Goal: Task Accomplishment & Management: Use online tool/utility

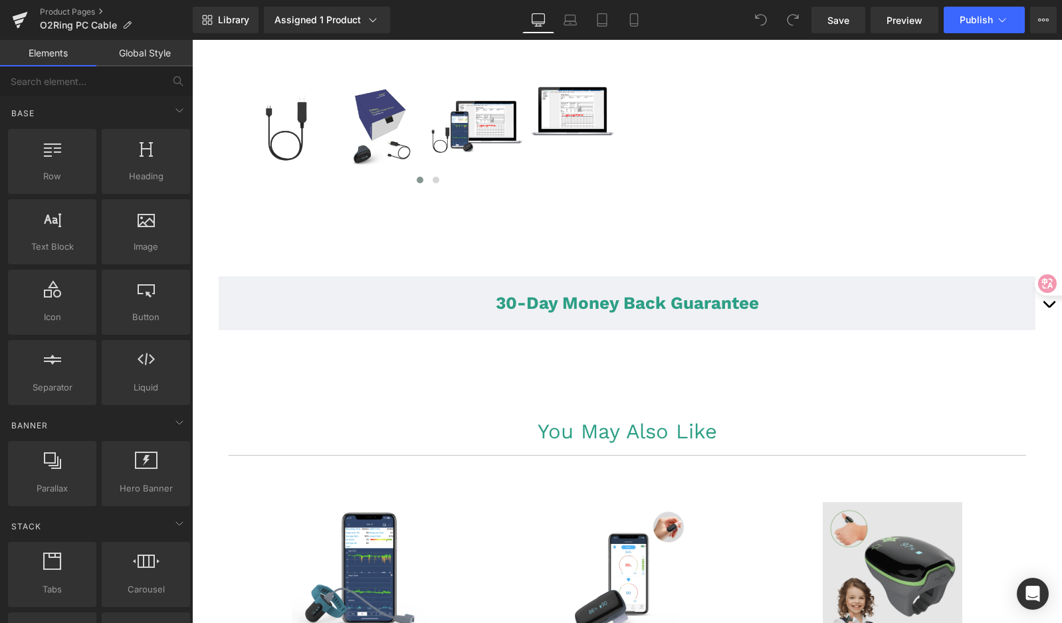
scroll to position [670, 0]
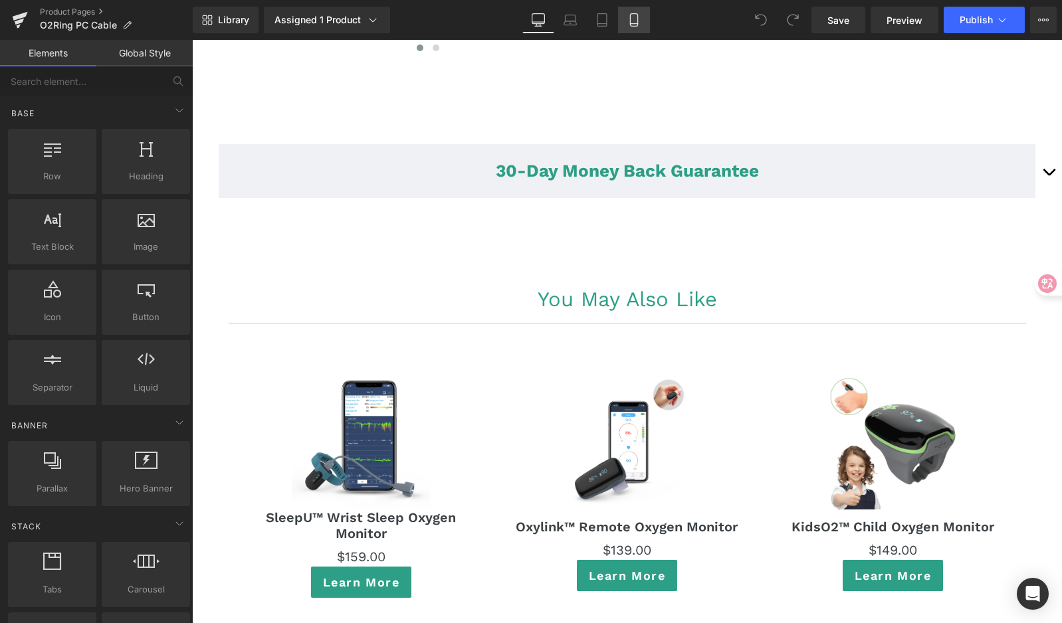
click at [639, 17] on icon at bounding box center [633, 19] width 13 height 13
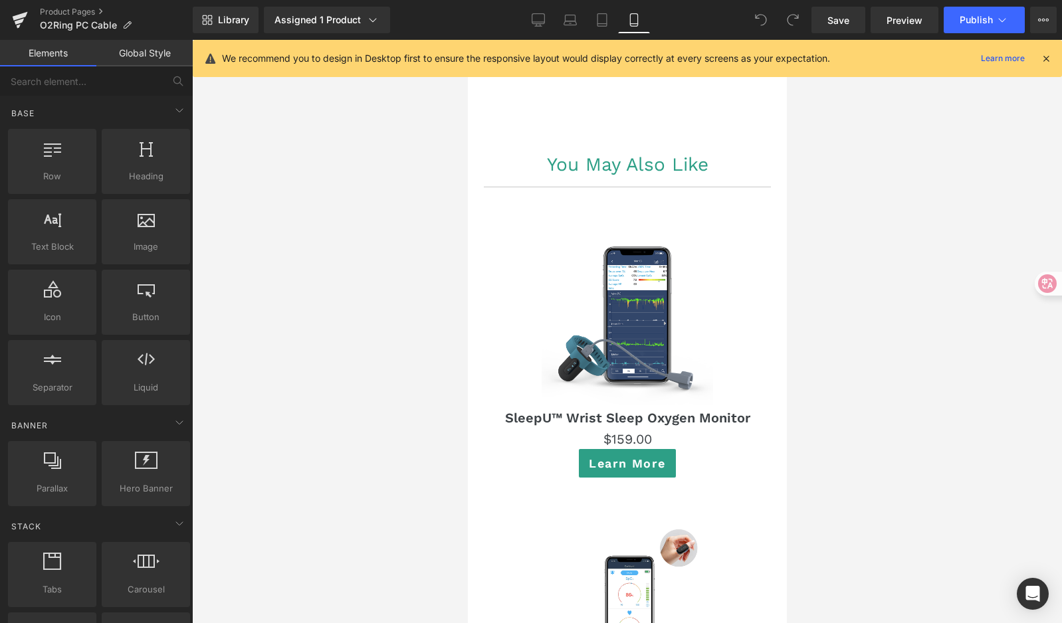
scroll to position [827, 0]
click at [599, 26] on icon at bounding box center [601, 20] width 9 height 13
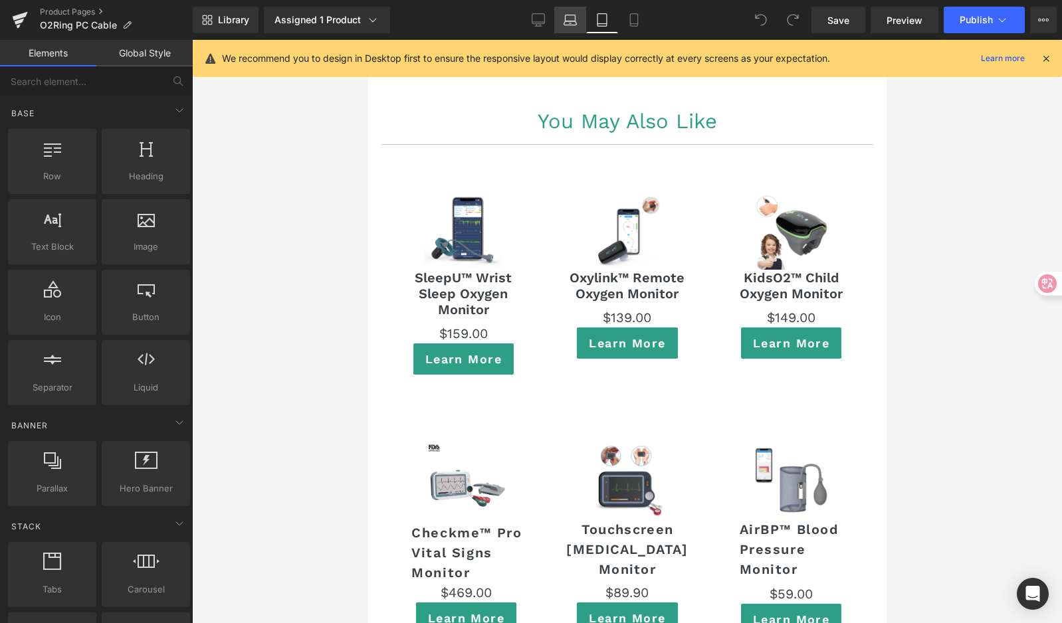
click at [578, 25] on link "Laptop" at bounding box center [570, 20] width 32 height 27
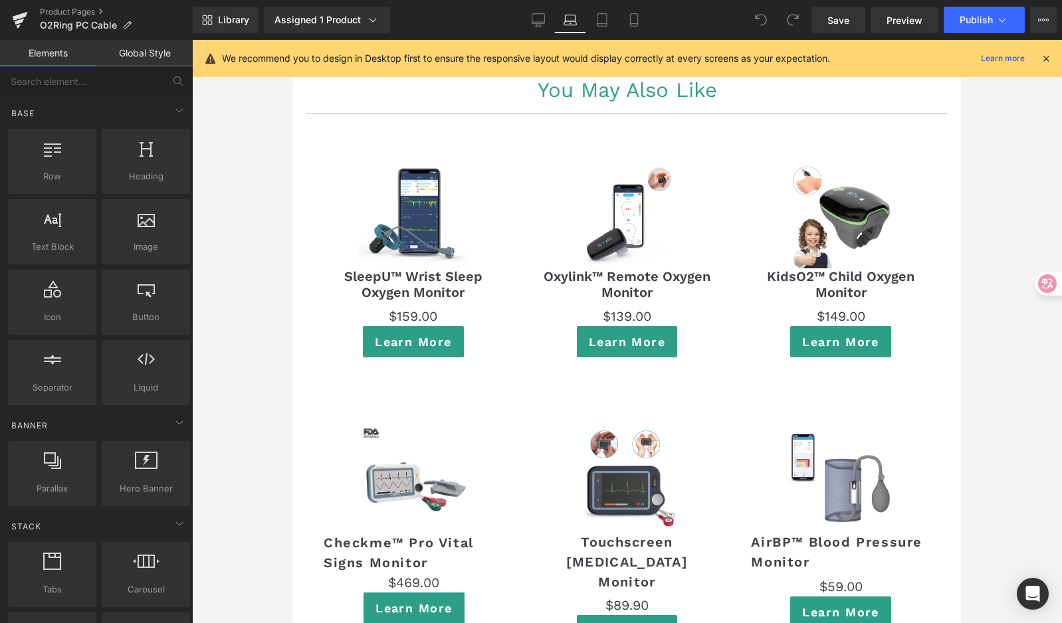
scroll to position [779, 0]
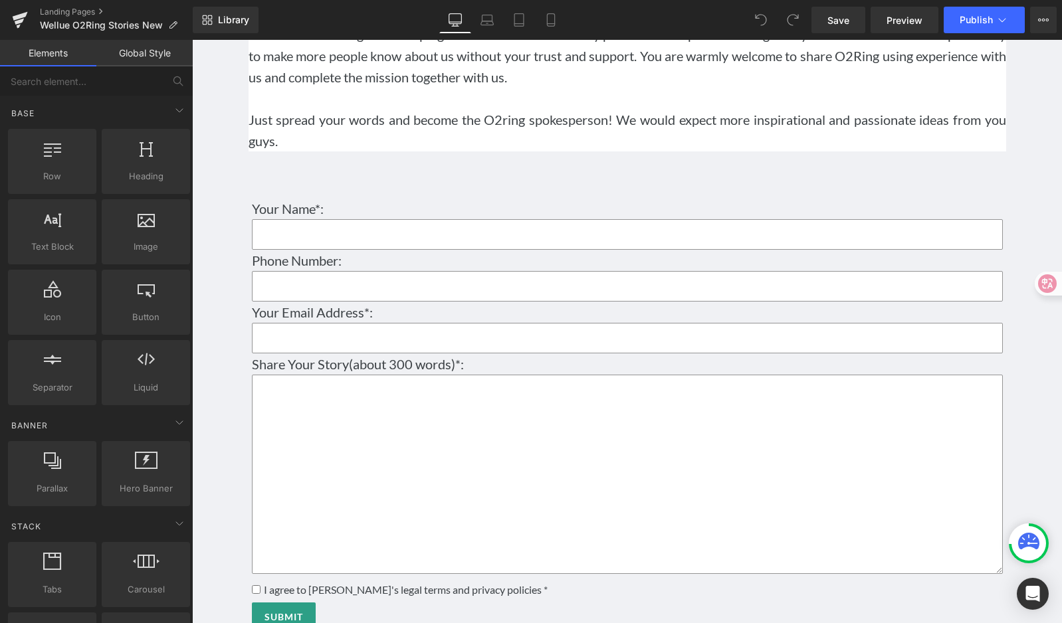
scroll to position [2450, 0]
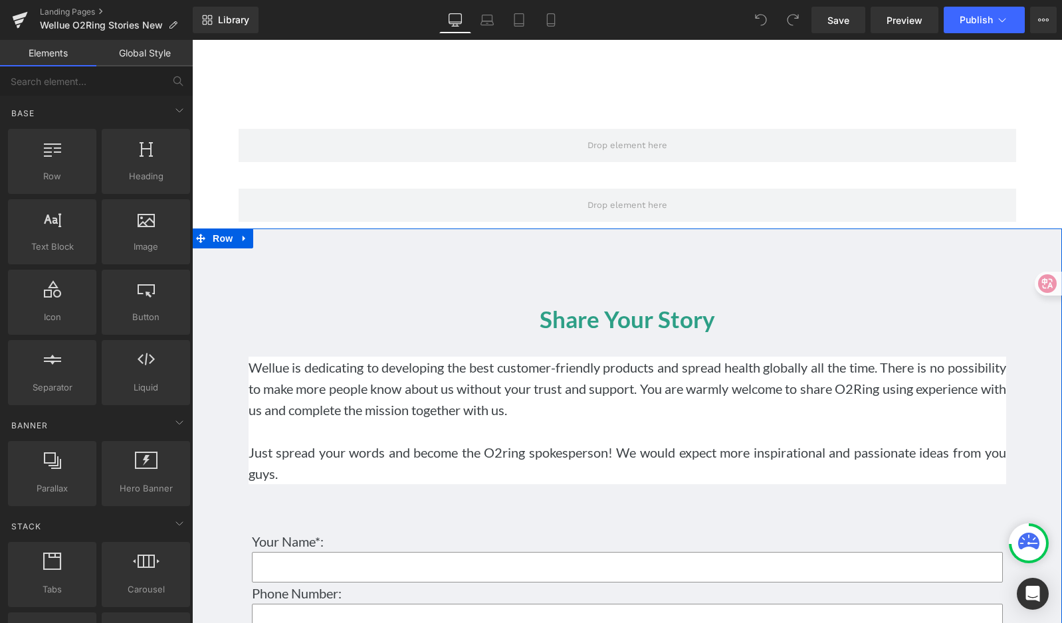
click at [621, 243] on div "Share Your Story Heading Wellue is dedicating to developing the best customer-f…" at bounding box center [627, 613] width 870 height 769
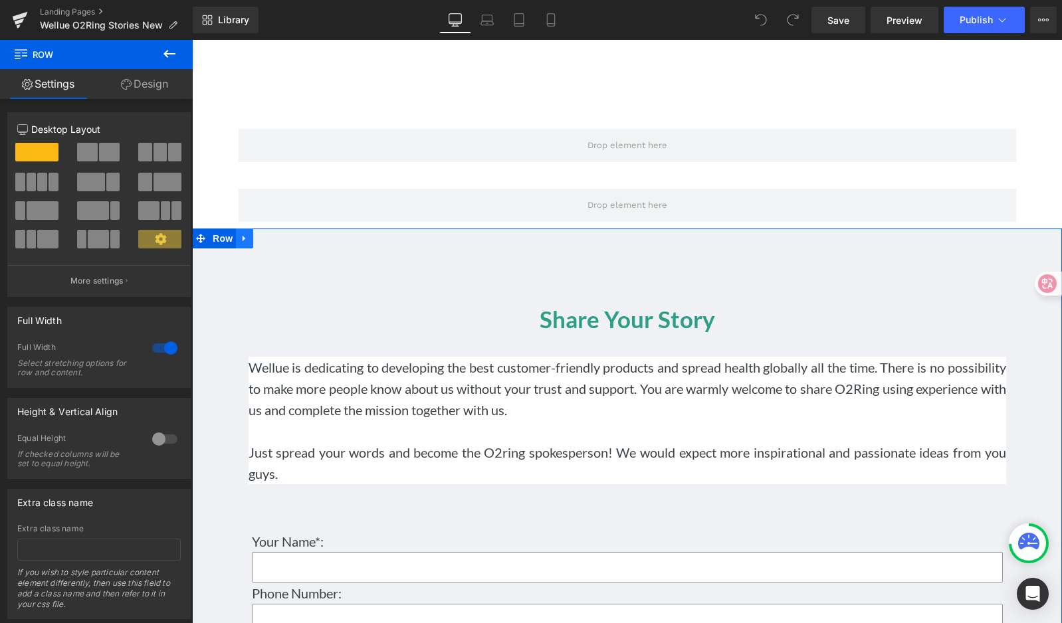
click at [240, 239] on icon at bounding box center [244, 239] width 9 height 10
click at [240, 241] on icon at bounding box center [244, 238] width 9 height 9
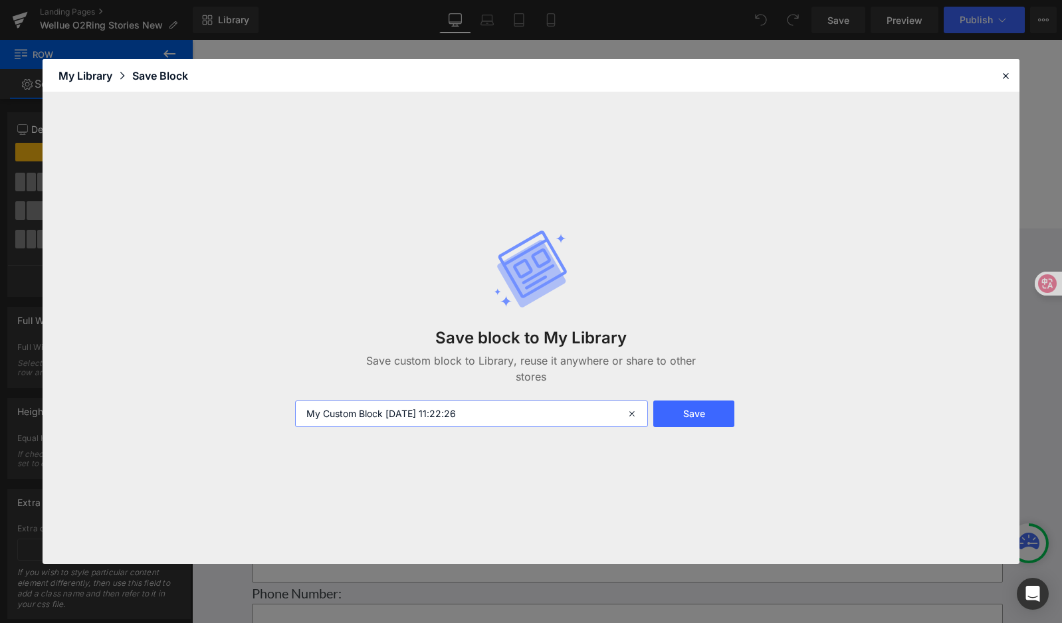
click at [526, 411] on input "My Custom Block 2025-08-14 11:22:26" at bounding box center [471, 414] width 353 height 27
click at [514, 418] on input "My Custom Block 2025-08-14 11:22:26" at bounding box center [471, 414] width 353 height 27
drag, startPoint x: 536, startPoint y: 413, endPoint x: 294, endPoint y: 403, distance: 241.5
click at [247, 404] on div "Save block to My Library Save custom block to Library, reuse it anywhere or sha…" at bounding box center [531, 328] width 977 height 472
drag, startPoint x: 344, startPoint y: 413, endPoint x: 500, endPoint y: 425, distance: 156.0
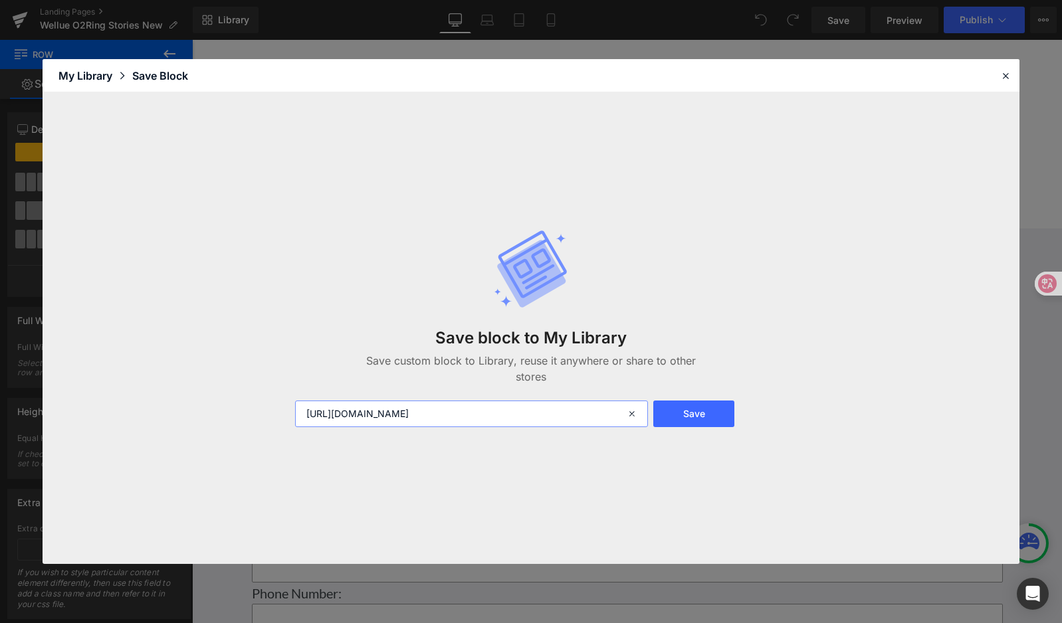
click at [490, 426] on input "https://getwellue.com/pages/wellue-o2ring-stories-renewed" at bounding box center [471, 414] width 353 height 27
click at [502, 419] on input "https://getwellue.com/pages/wellue-o2ring-stories-renewed" at bounding box center [471, 414] width 353 height 27
click at [596, 421] on input "https://getwellue.com/pages/wellue-o2ring-stories-renewed" at bounding box center [471, 414] width 353 height 27
drag, startPoint x: 597, startPoint y: 415, endPoint x: 247, endPoint y: 407, distance: 351.0
click at [229, 410] on div "Save block to My Library Save custom block to Library, reuse it anywhere or sha…" at bounding box center [531, 328] width 977 height 472
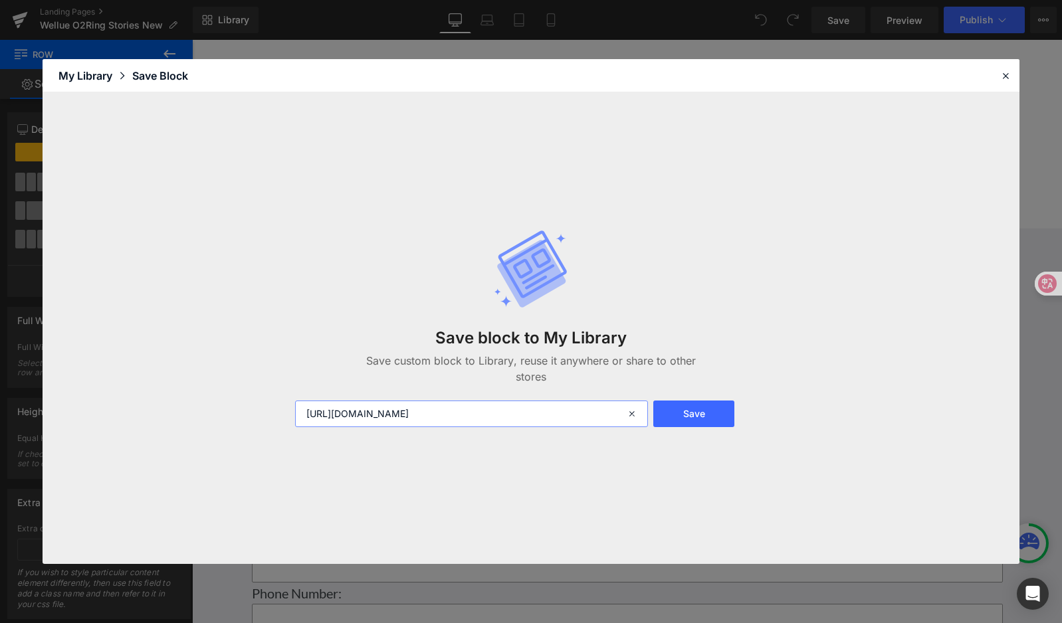
paste input "UGC"
drag, startPoint x: 314, startPoint y: 416, endPoint x: 351, endPoint y: 416, distance: 36.6
click at [351, 416] on input "UGC" at bounding box center [471, 414] width 353 height 27
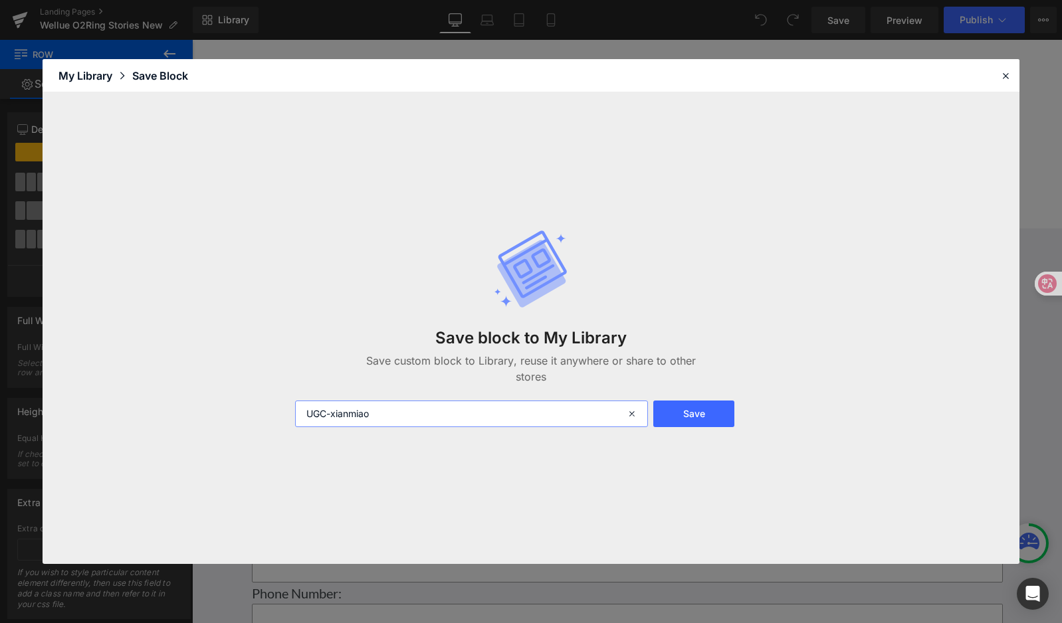
drag, startPoint x: 362, startPoint y: 420, endPoint x: 435, endPoint y: 420, distance: 73.8
click at [425, 420] on input "UGC-xianmiao" at bounding box center [471, 414] width 353 height 27
click at [435, 420] on input "UGC-xianmiao" at bounding box center [471, 414] width 353 height 27
drag, startPoint x: 342, startPoint y: 417, endPoint x: 312, endPoint y: 416, distance: 30.6
click at [292, 417] on div "UGC-xianmiao" at bounding box center [470, 414] width 366 height 27
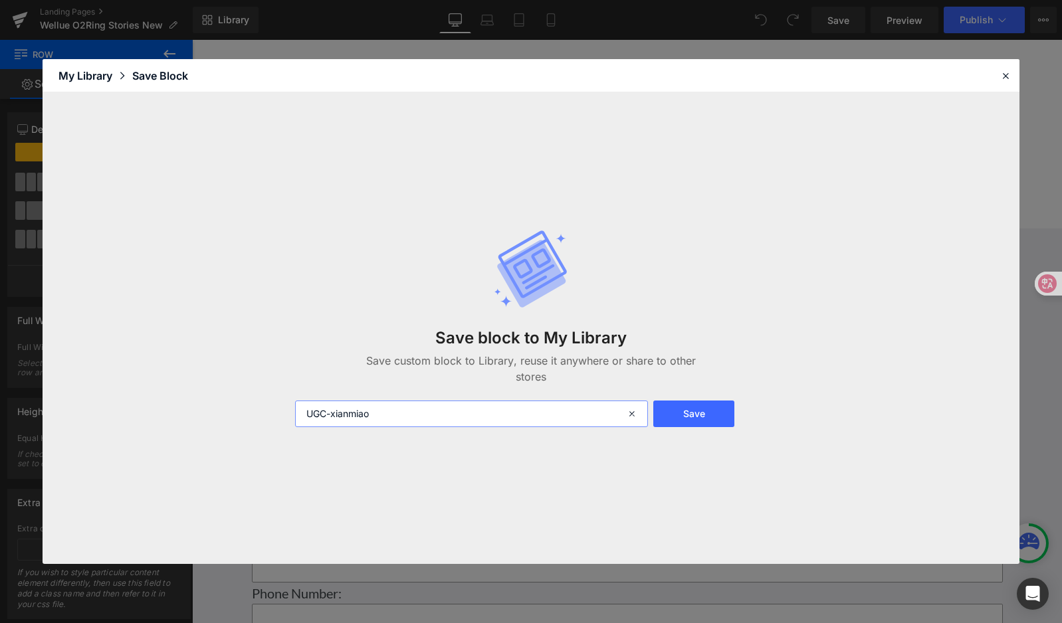
click at [446, 423] on input "UGC-xianmiao" at bounding box center [471, 414] width 353 height 27
type input "UGC-xianmiao"
click at [684, 413] on button "Save" at bounding box center [694, 414] width 82 height 27
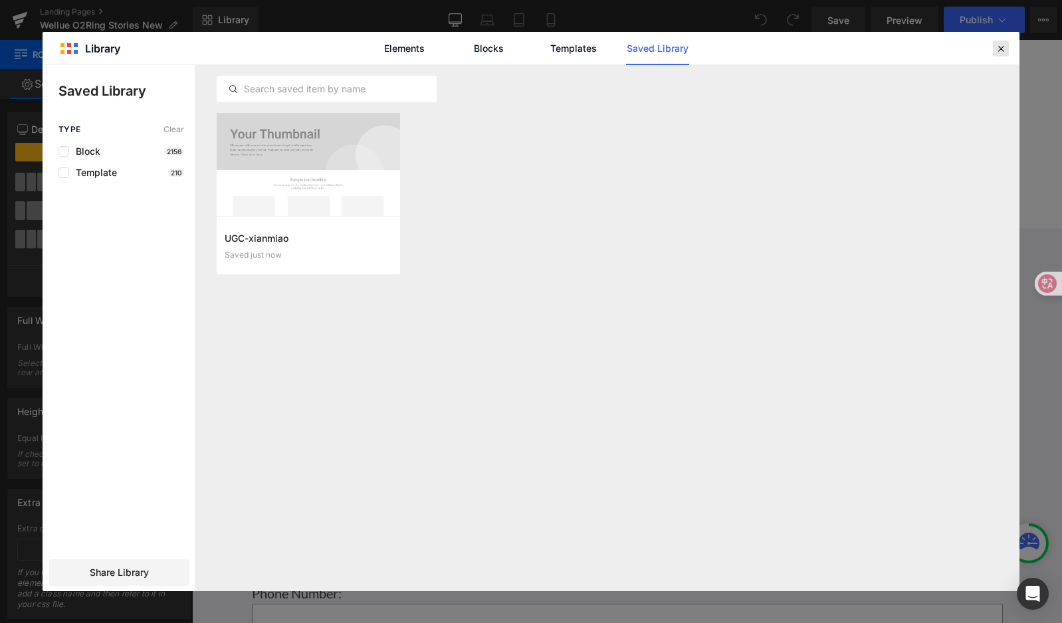
click at [1006, 48] on icon at bounding box center [1001, 49] width 12 height 12
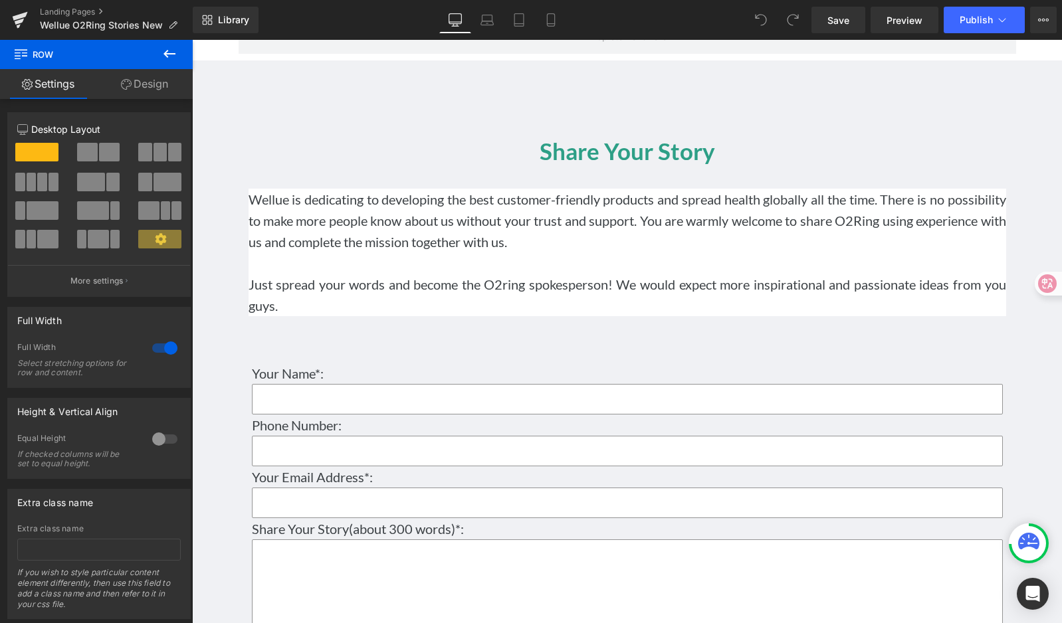
scroll to position [2619, 0]
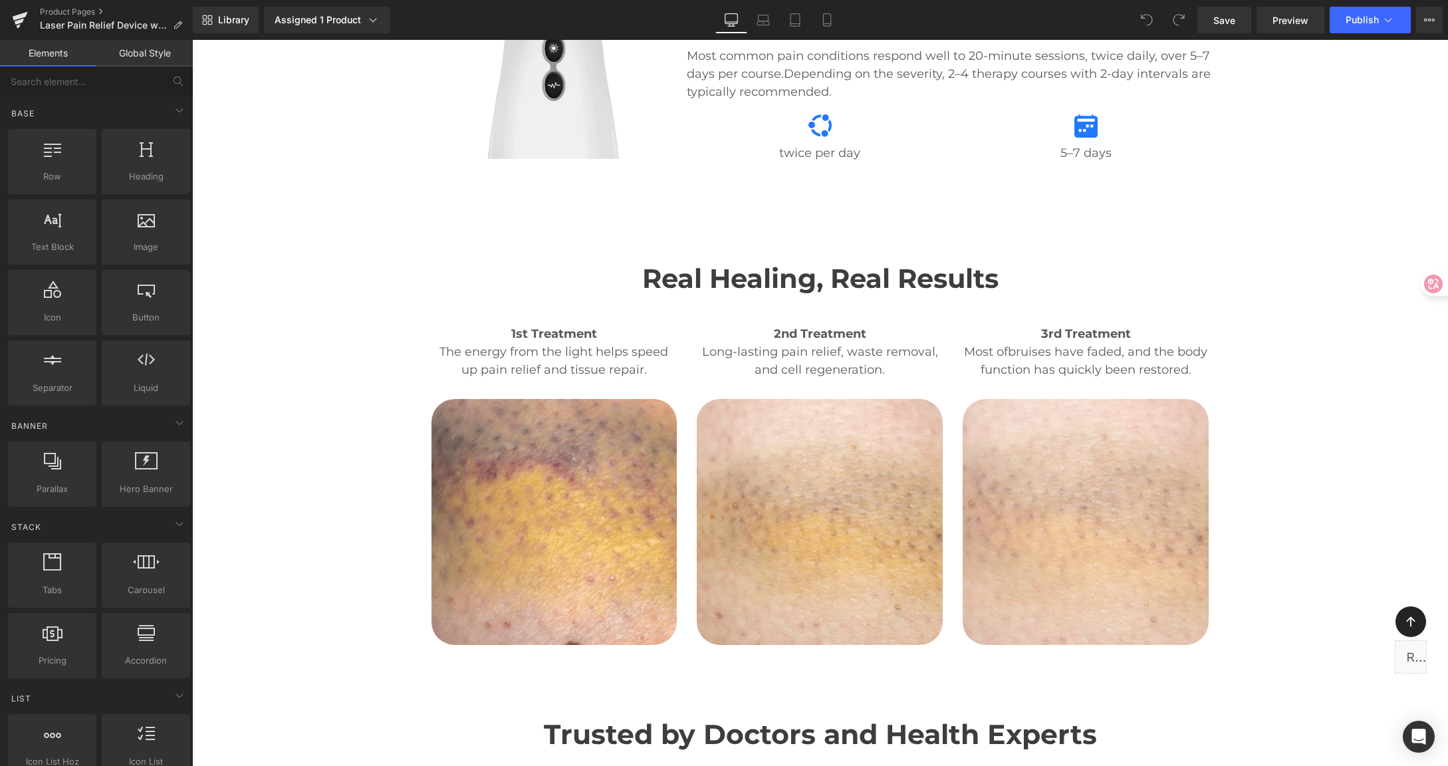
scroll to position [3091, 0]
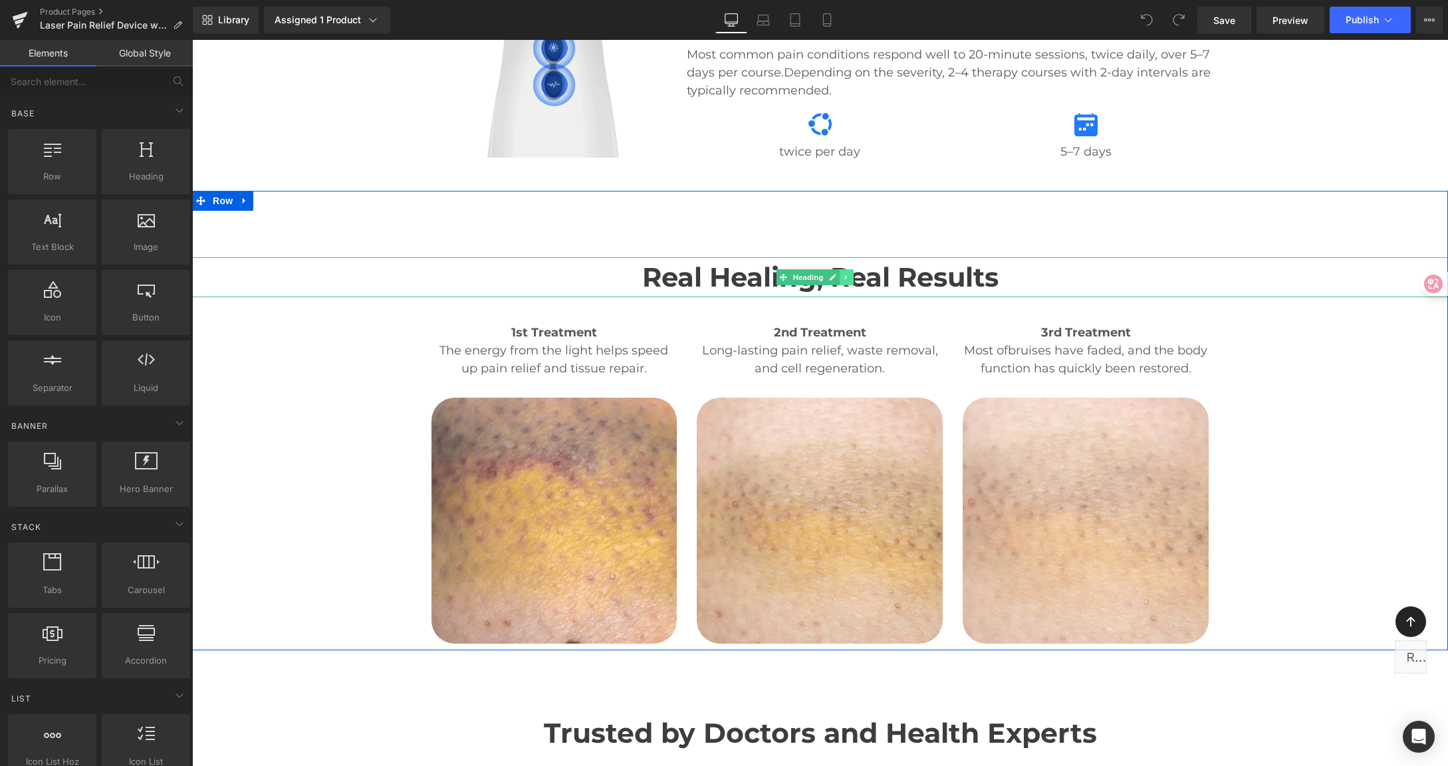
click at [845, 275] on icon at bounding box center [846, 277] width 2 height 5
click at [840, 269] on link at bounding box center [840, 277] width 14 height 16
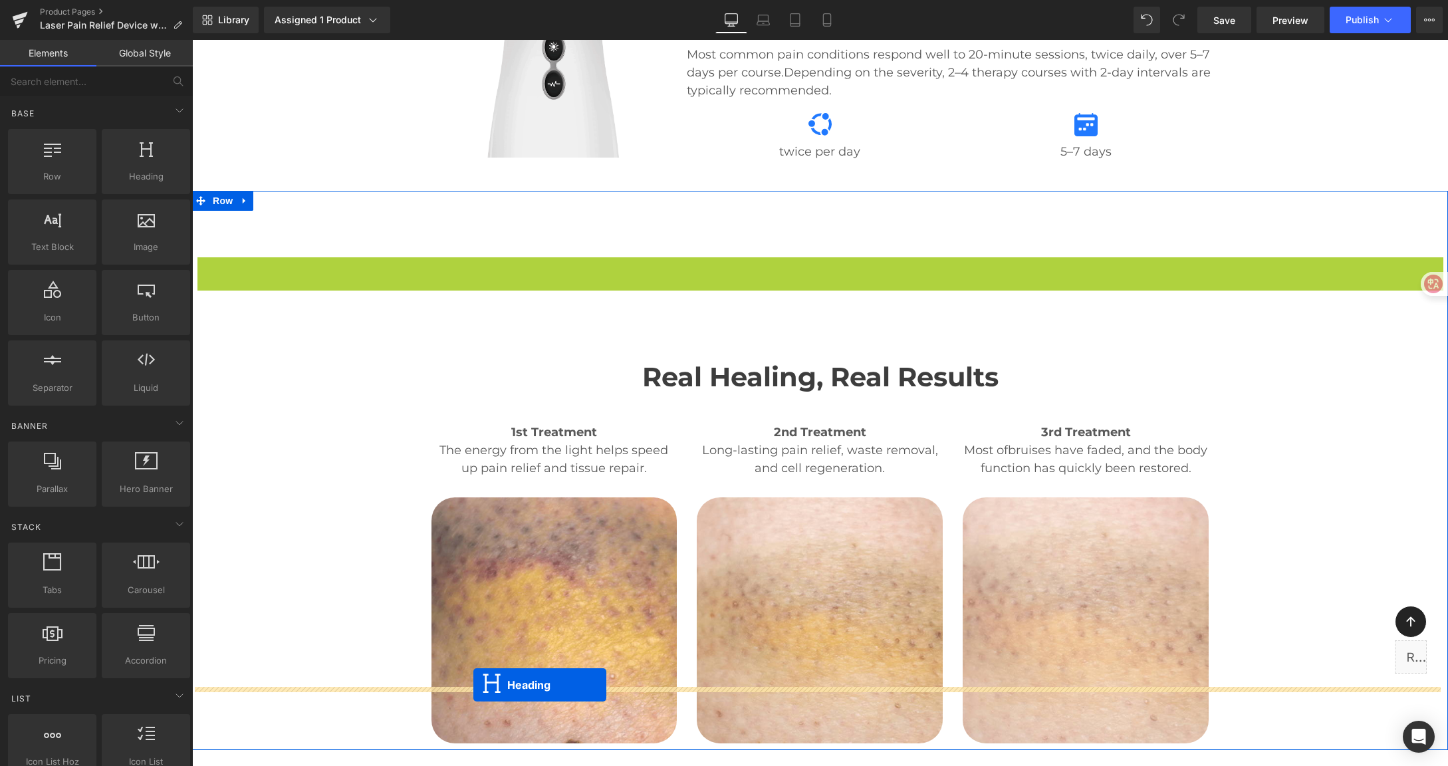
drag, startPoint x: 766, startPoint y: 216, endPoint x: 473, endPoint y: 685, distance: 552.3
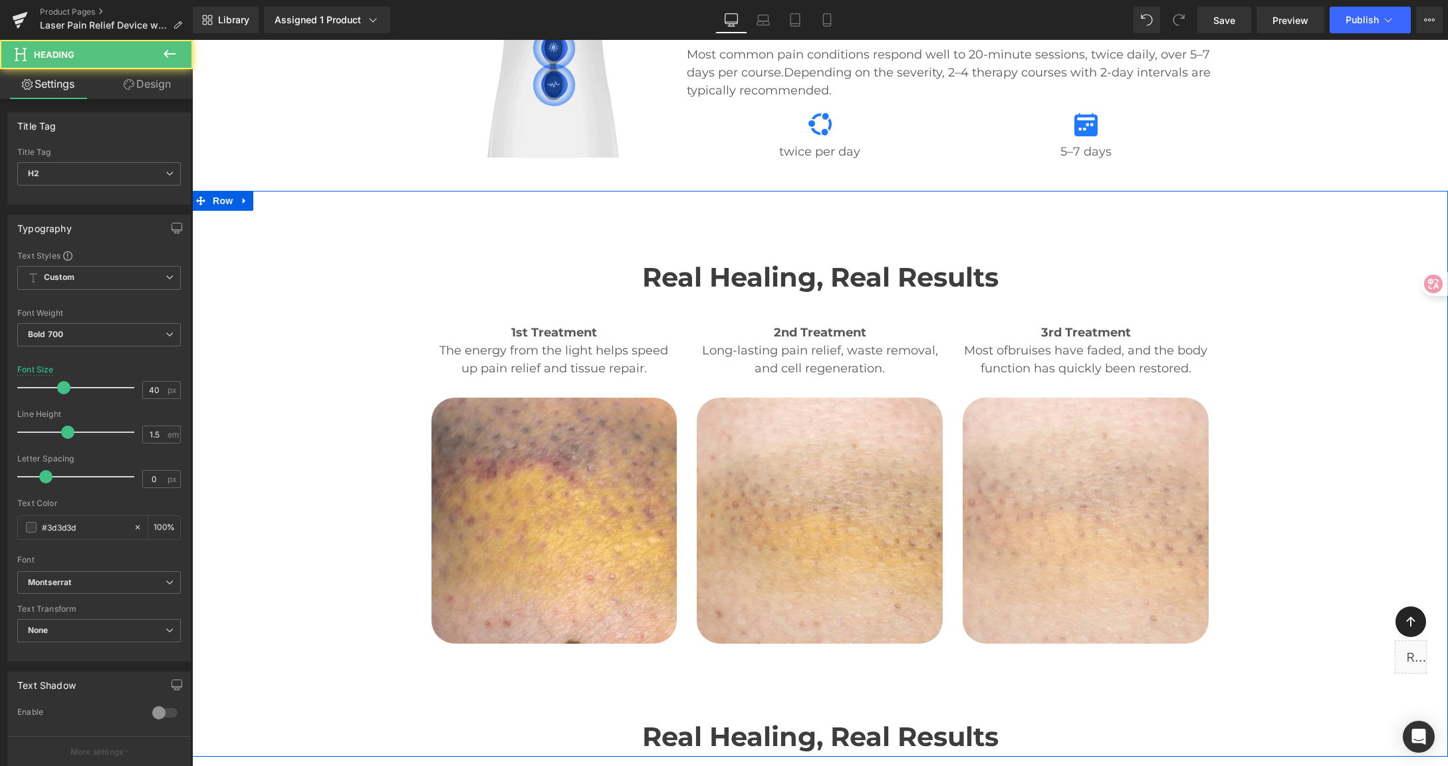
scroll to position [3094, 0]
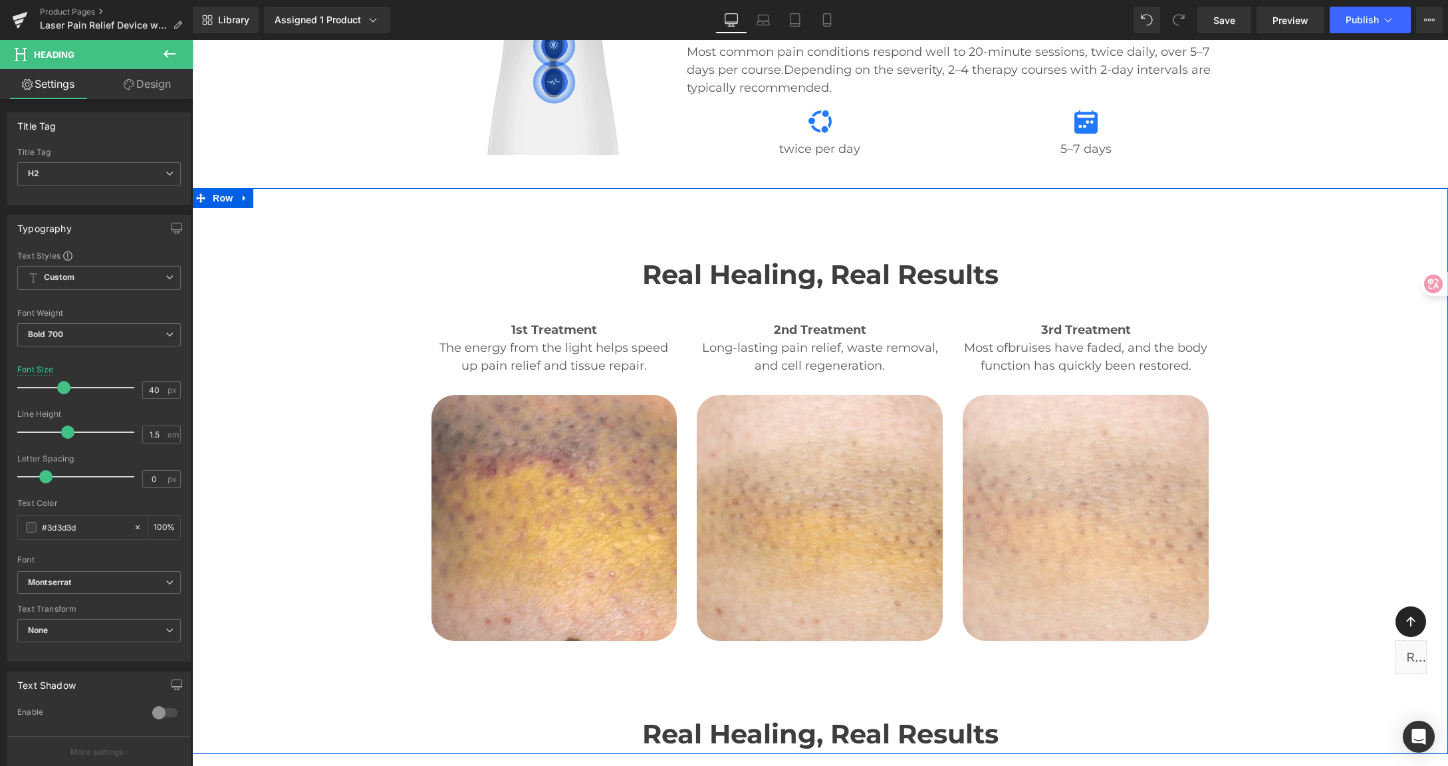
click at [708, 714] on h2 "Real Healing, Real Results" at bounding box center [819, 734] width 1255 height 40
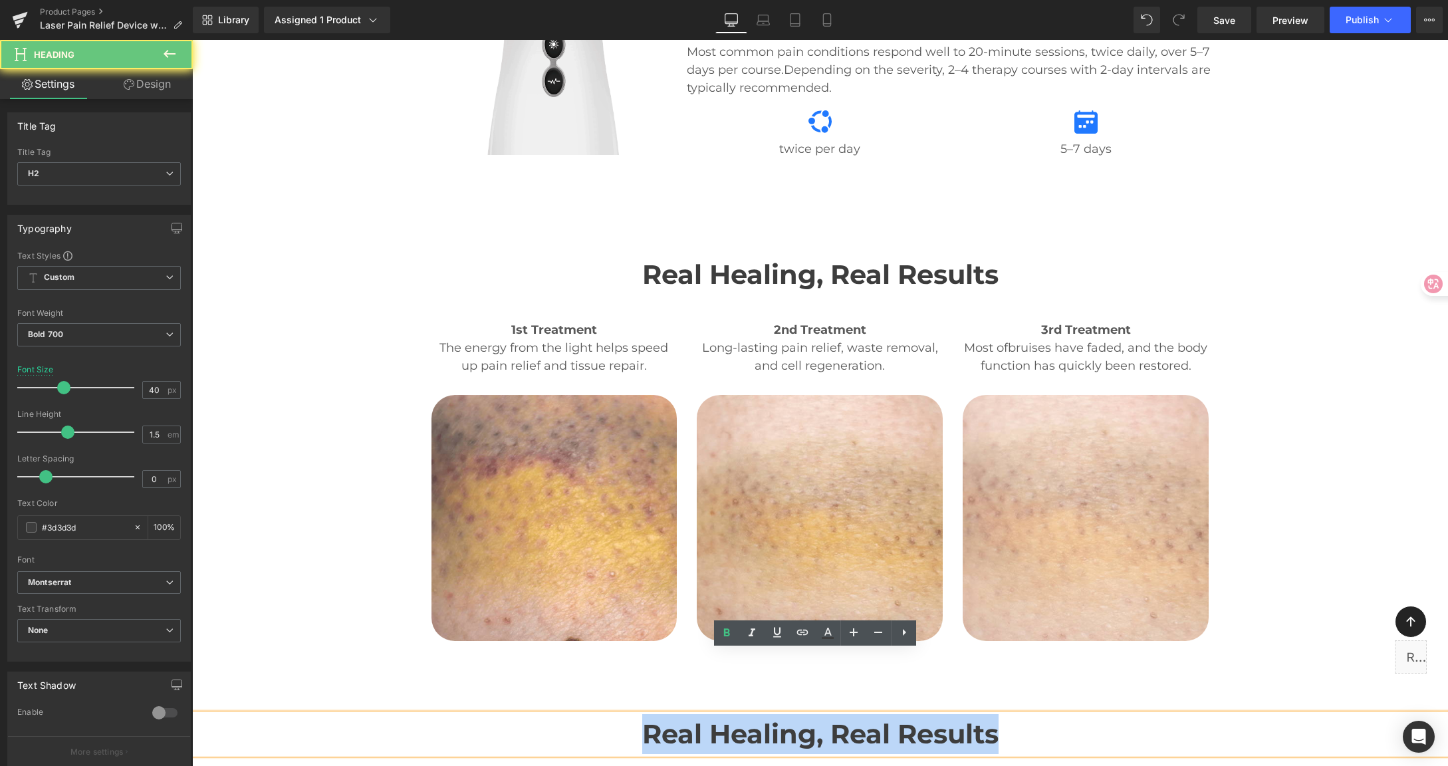
drag, startPoint x: 665, startPoint y: 674, endPoint x: 1105, endPoint y: 687, distance: 440.2
click at [1105, 714] on h2 "Real Healing, Real Results" at bounding box center [819, 734] width 1255 height 40
paste div
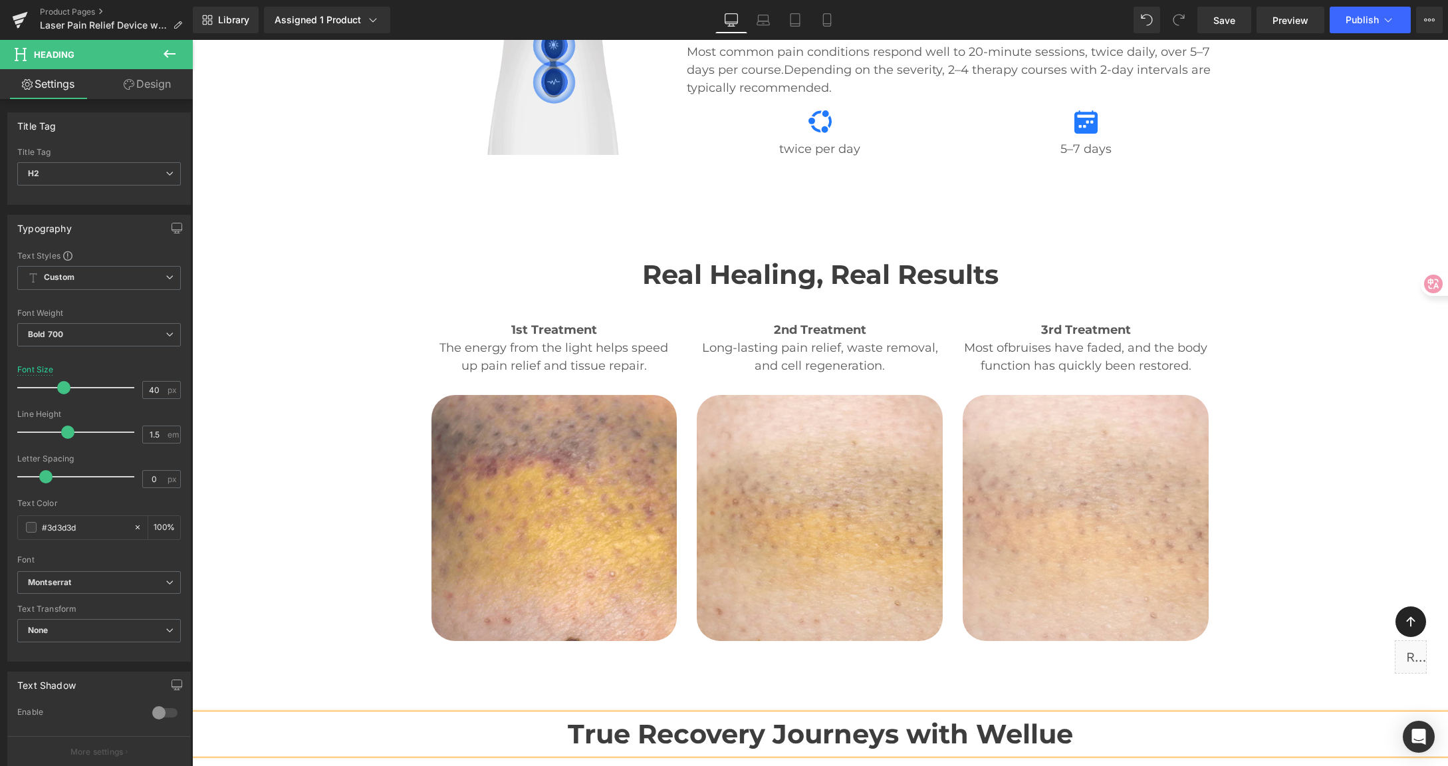
click at [1279, 556] on div "Real Healing, Real Results Heading 1st Treatment Heading The energy from the li…" at bounding box center [819, 471] width 1255 height 566
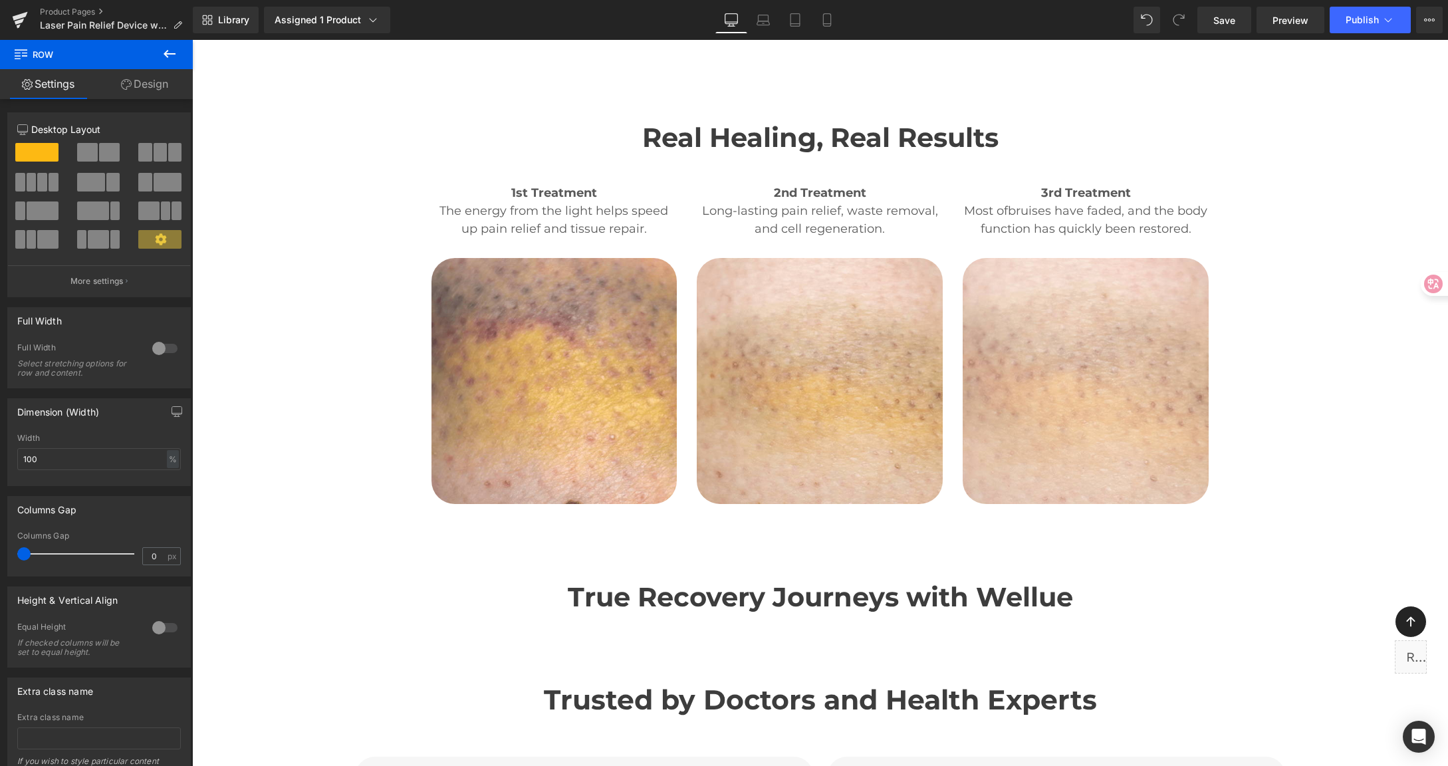
scroll to position [3246, 0]
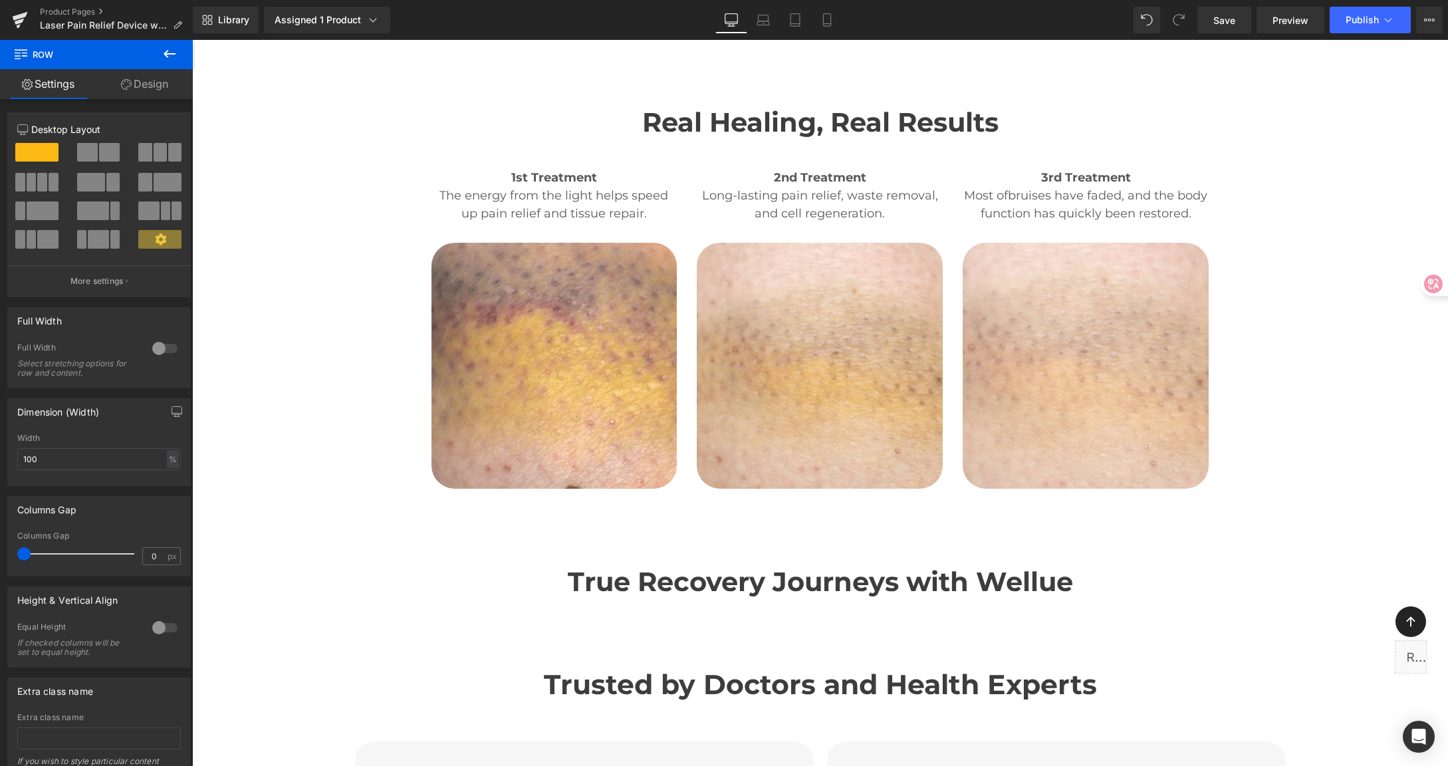
click at [751, 562] on h2 "True Recovery Journeys with Wellue" at bounding box center [819, 582] width 1255 height 40
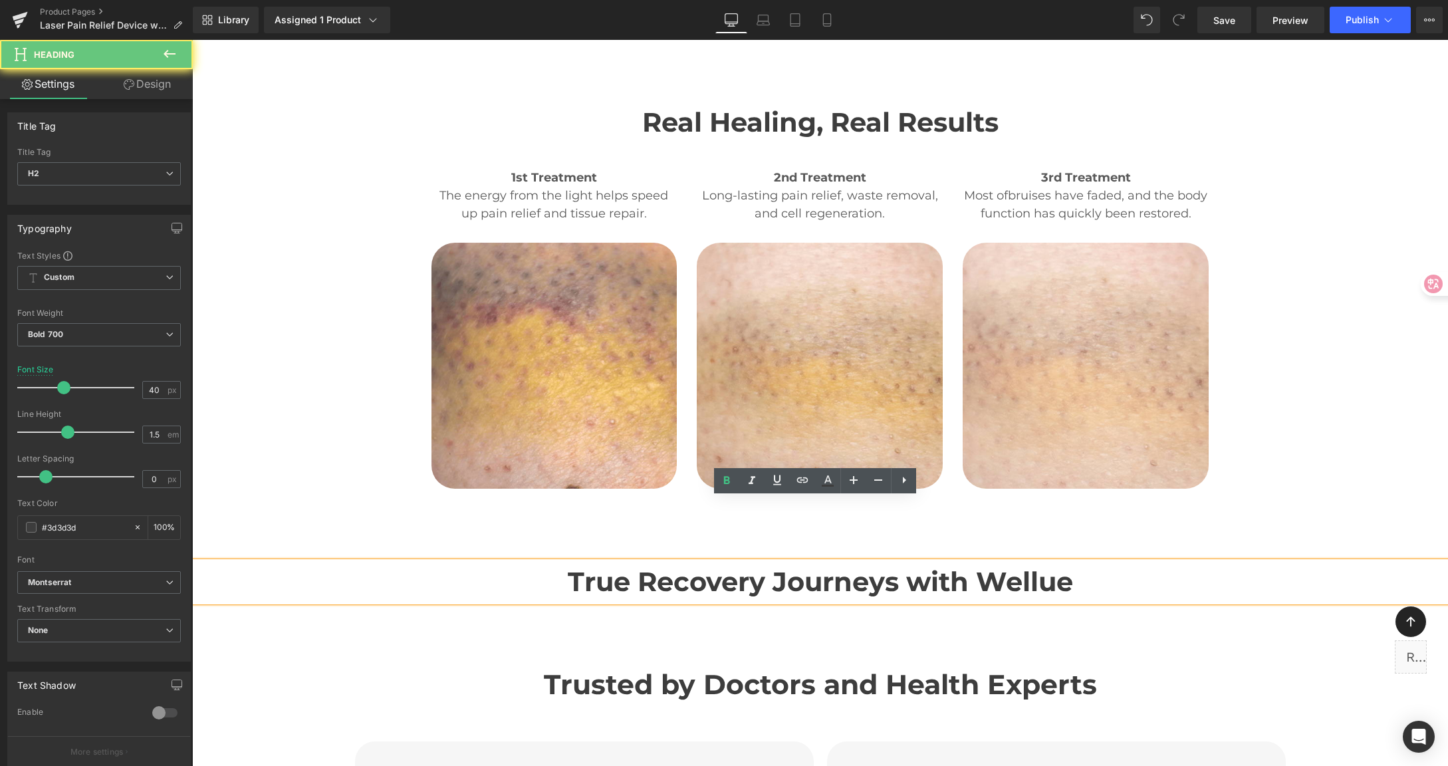
click at [678, 562] on h2 "True Recovery Journeys with Wellue" at bounding box center [819, 582] width 1255 height 40
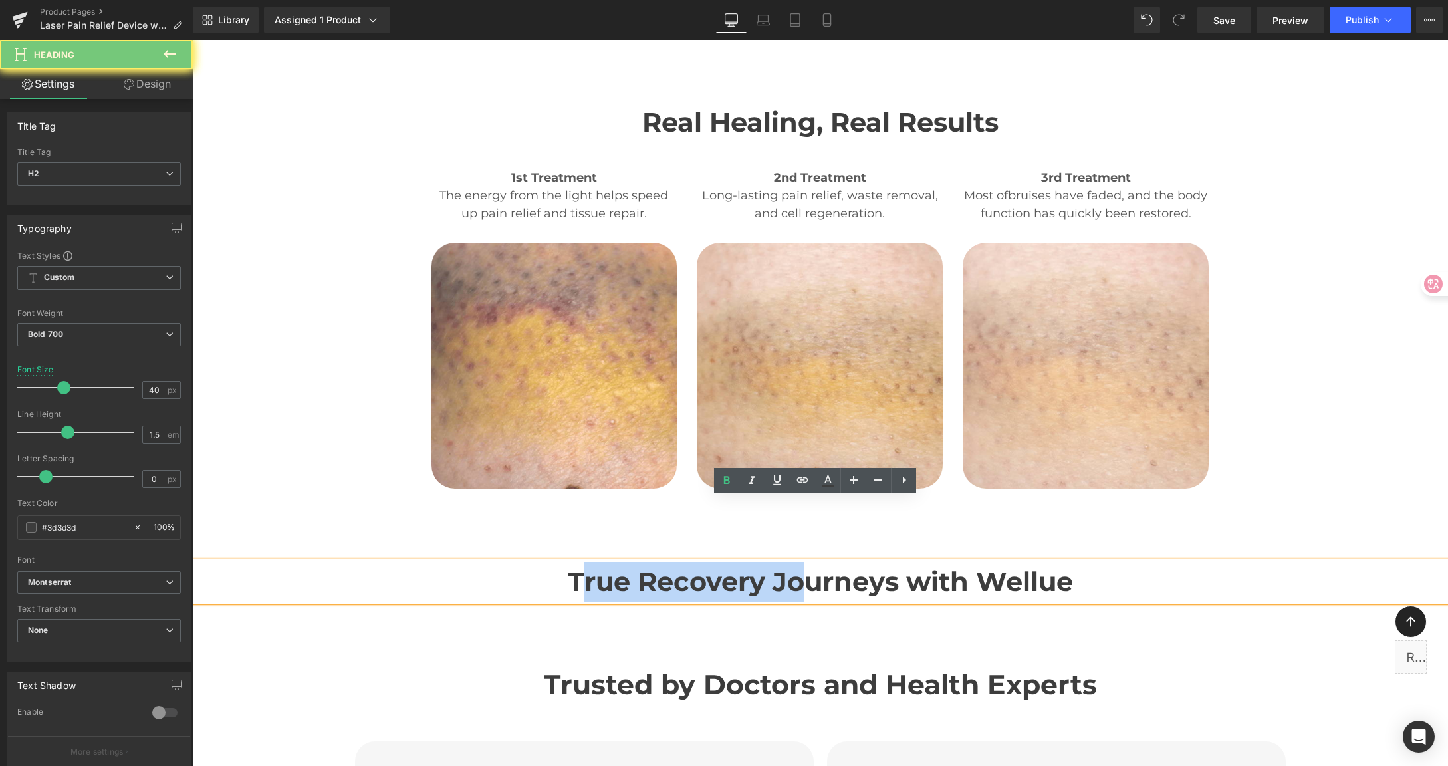
drag, startPoint x: 662, startPoint y: 522, endPoint x: 928, endPoint y: 522, distance: 265.8
click at [928, 562] on h2 "True Recovery Journeys with Wellue" at bounding box center [819, 582] width 1255 height 40
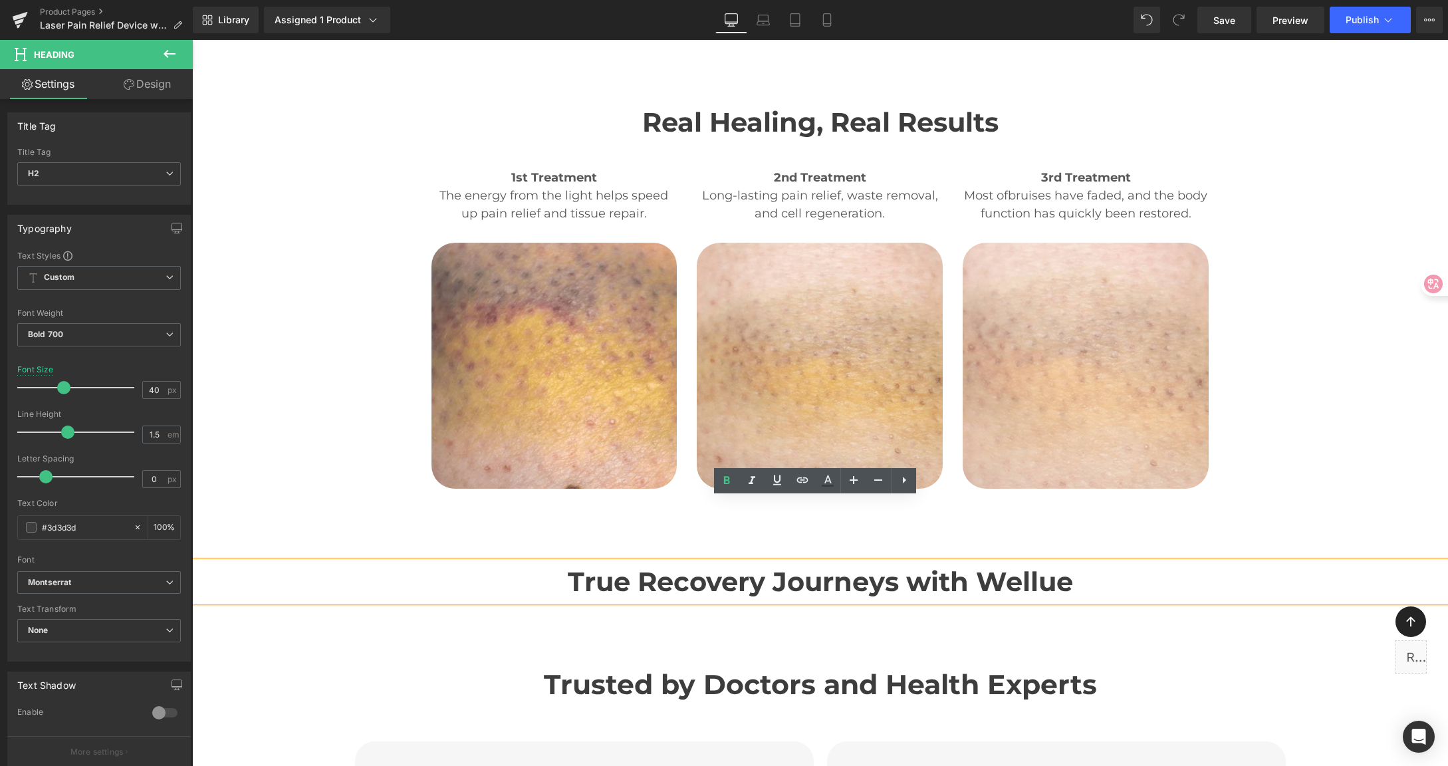
click at [962, 562] on h2 "True Recovery Journeys with Wellue" at bounding box center [819, 582] width 1255 height 40
click at [1094, 562] on h2 "True Recovery Journeys with Wellue" at bounding box center [819, 582] width 1255 height 40
click at [1148, 562] on h2 "True Recovery Journeys with Wellue" at bounding box center [819, 582] width 1255 height 40
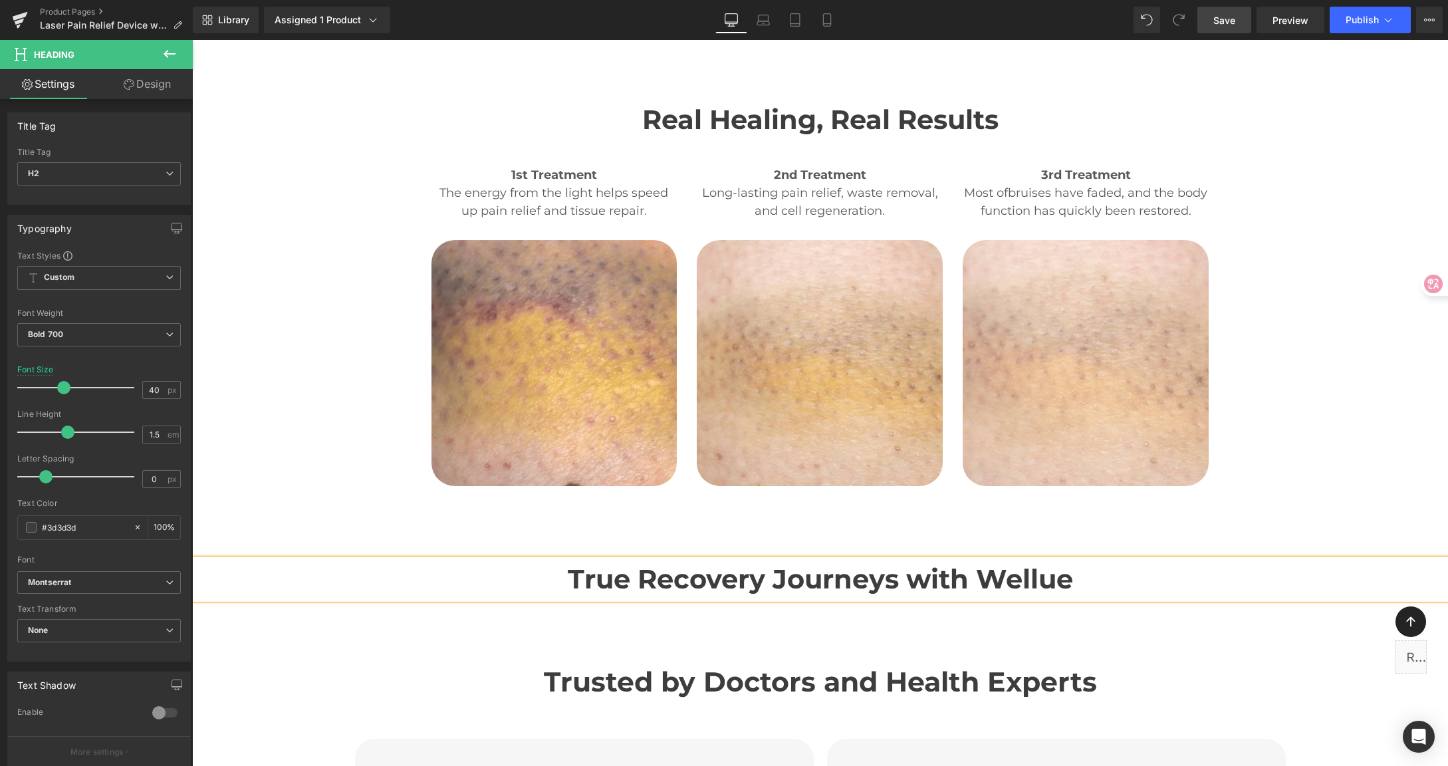
click at [1234, 21] on span "Save" at bounding box center [1224, 20] width 22 height 14
